Goal: Information Seeking & Learning: Learn about a topic

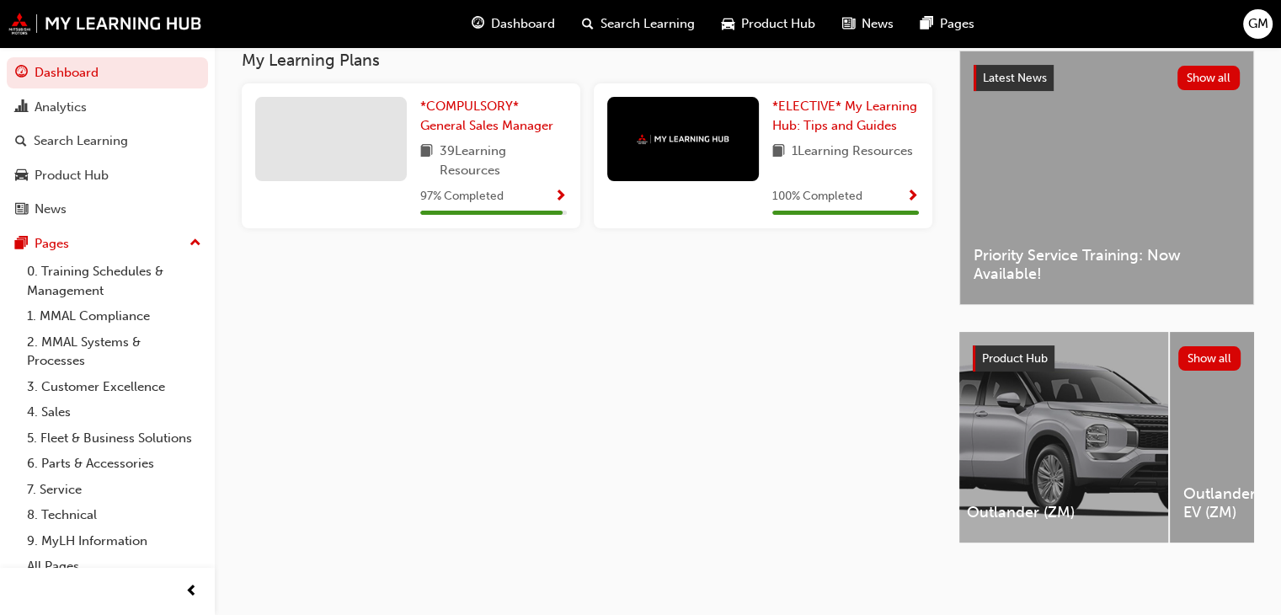
scroll to position [0, 849]
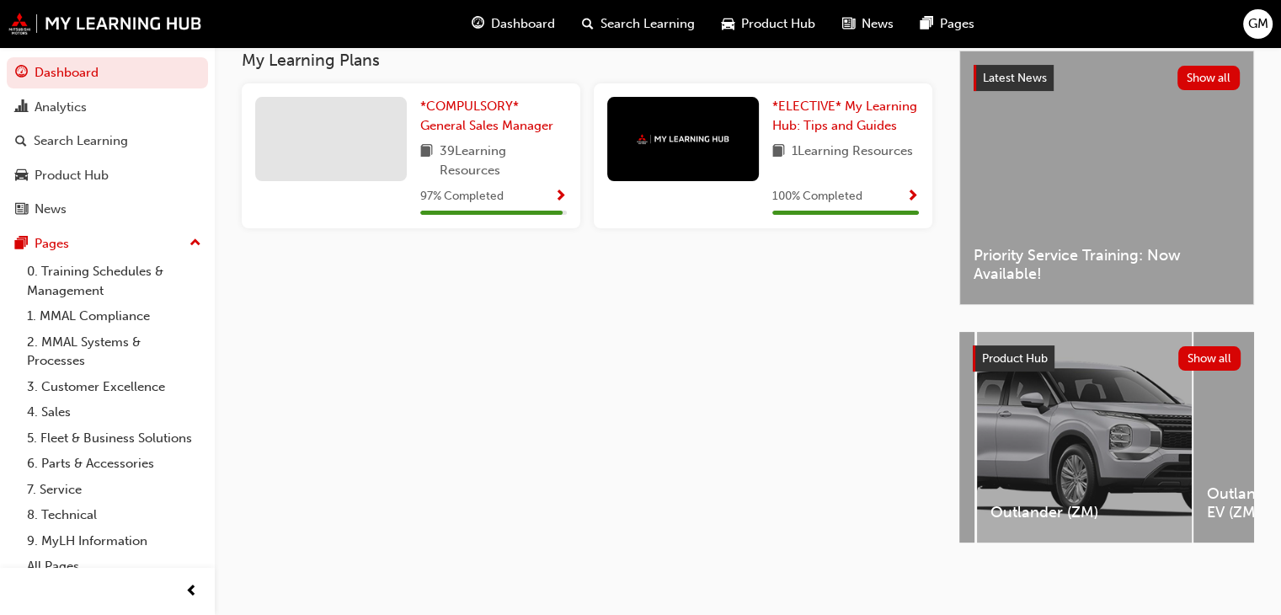
click at [1086, 435] on div "Outlander (ZM)" at bounding box center [1084, 437] width 215 height 211
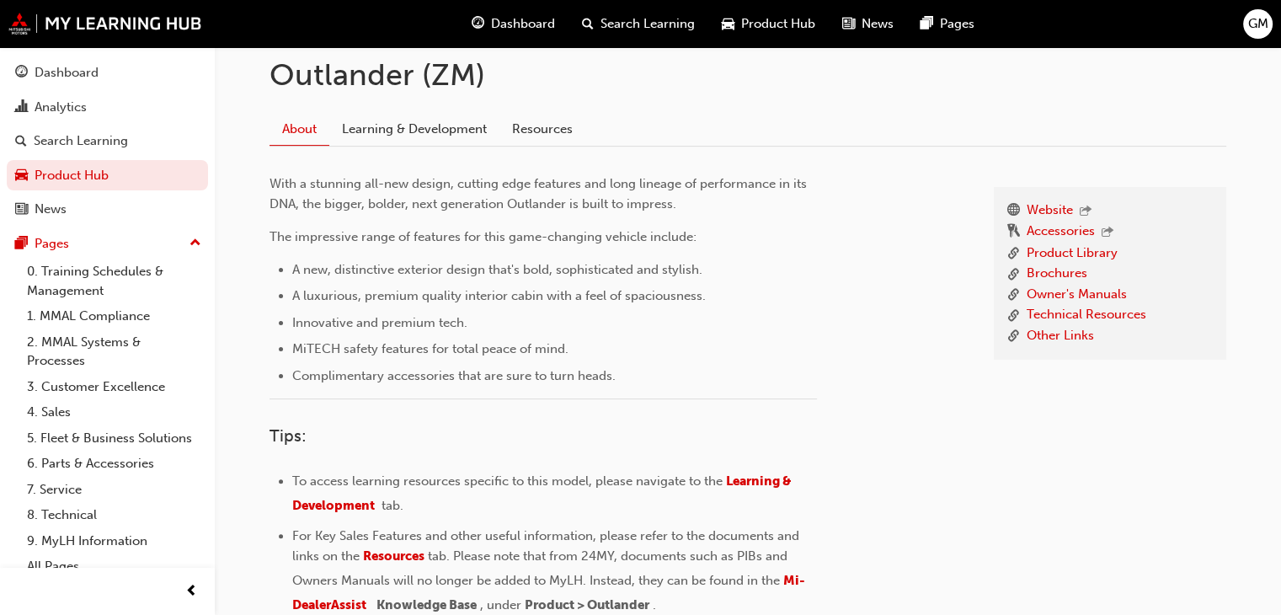
scroll to position [129, 0]
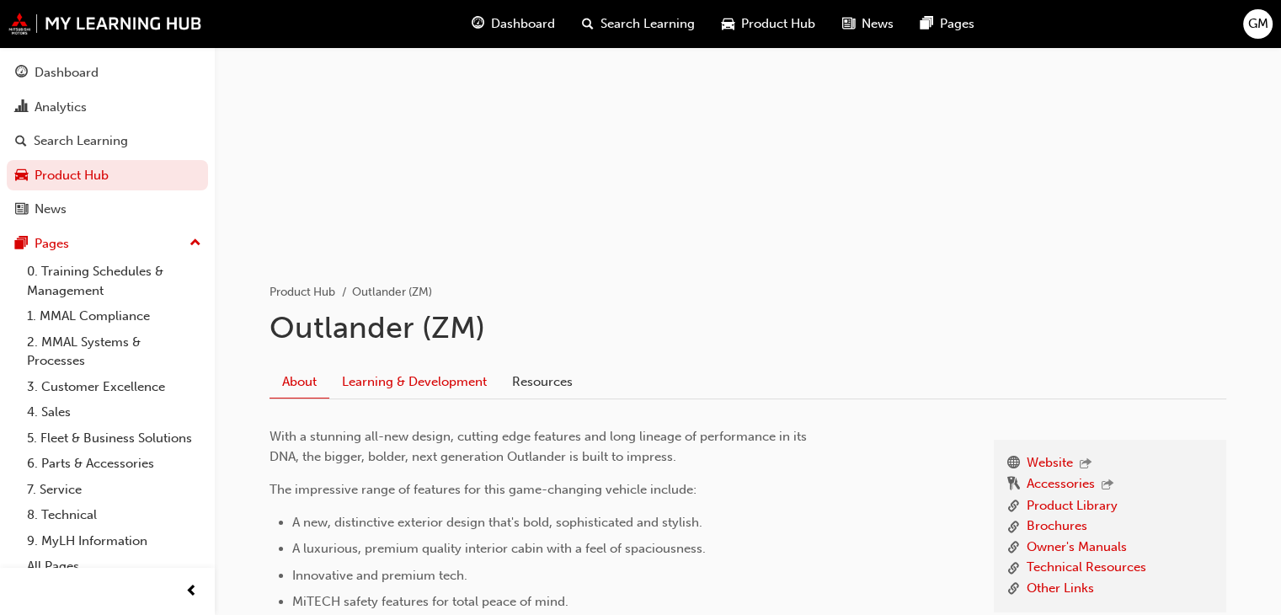
click at [431, 378] on link "Learning & Development" at bounding box center [414, 382] width 170 height 32
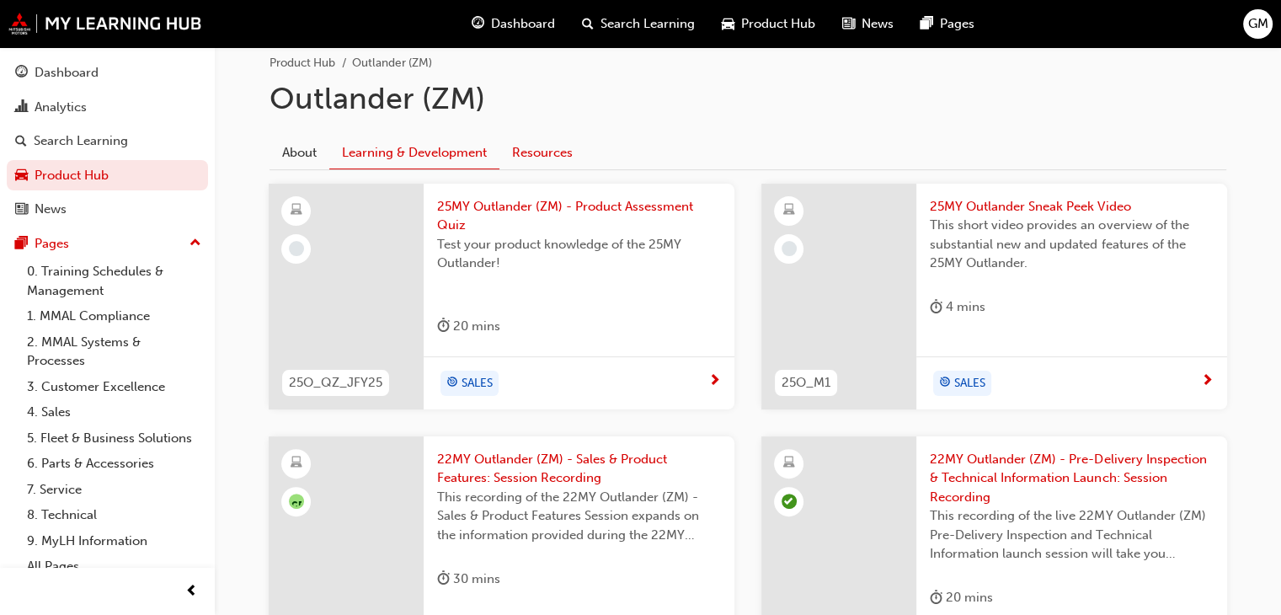
click at [528, 149] on link "Resources" at bounding box center [542, 152] width 86 height 32
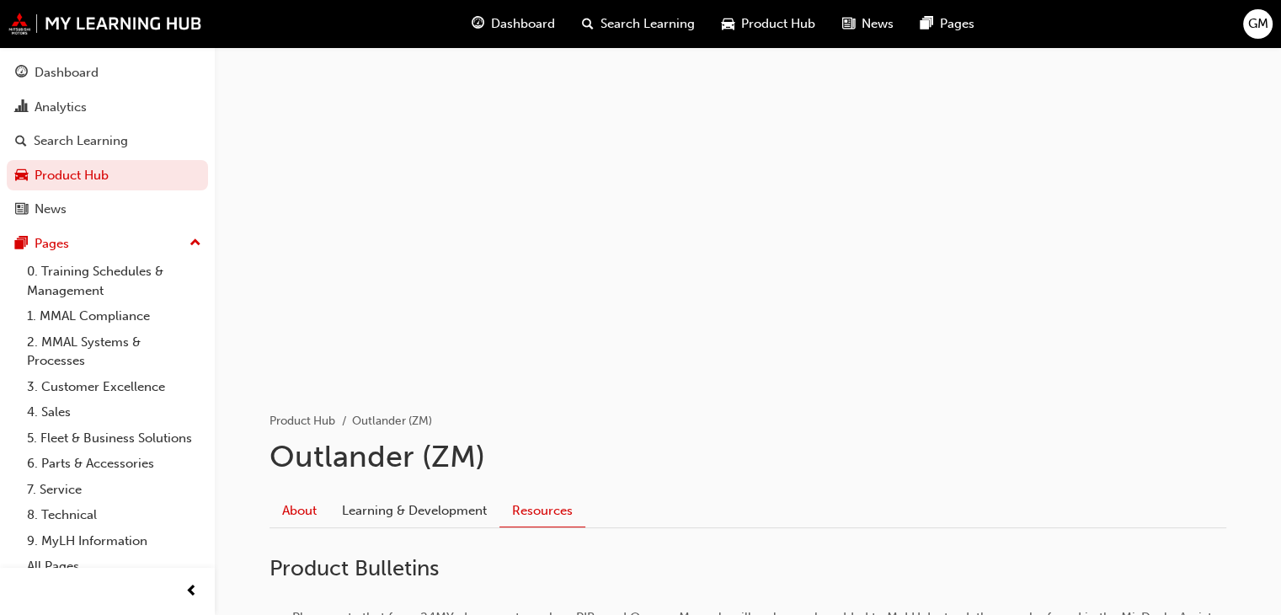
click at [303, 508] on link "About" at bounding box center [300, 510] width 60 height 32
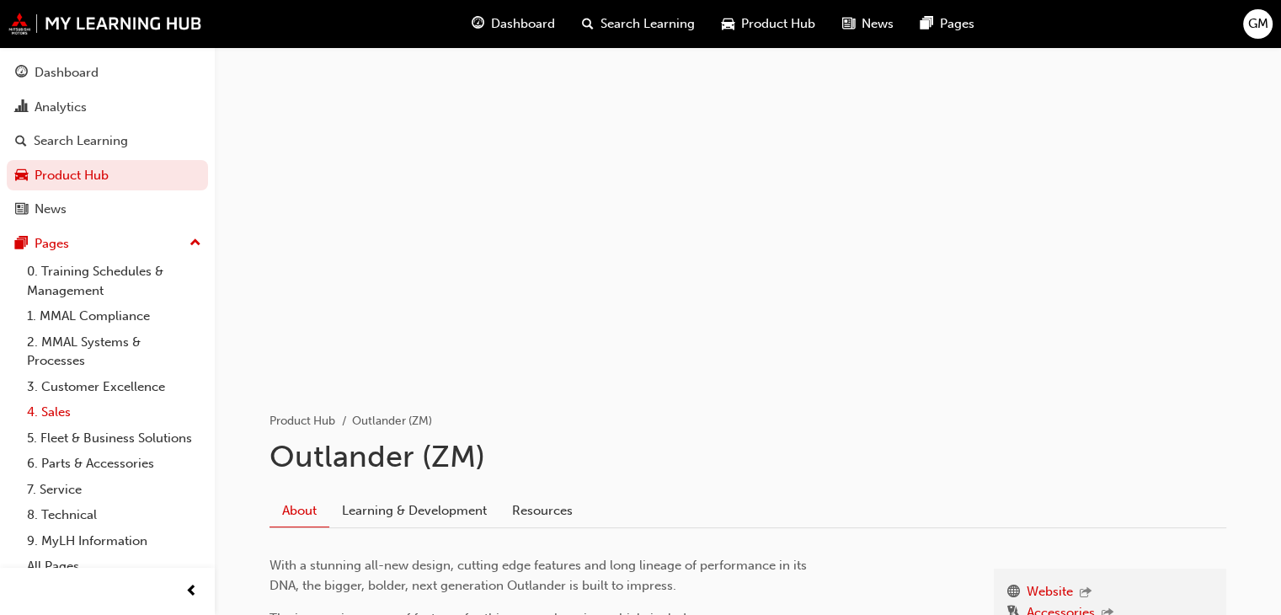
click at [64, 419] on link "4. Sales" at bounding box center [114, 412] width 188 height 26
